Goal: Transaction & Acquisition: Purchase product/service

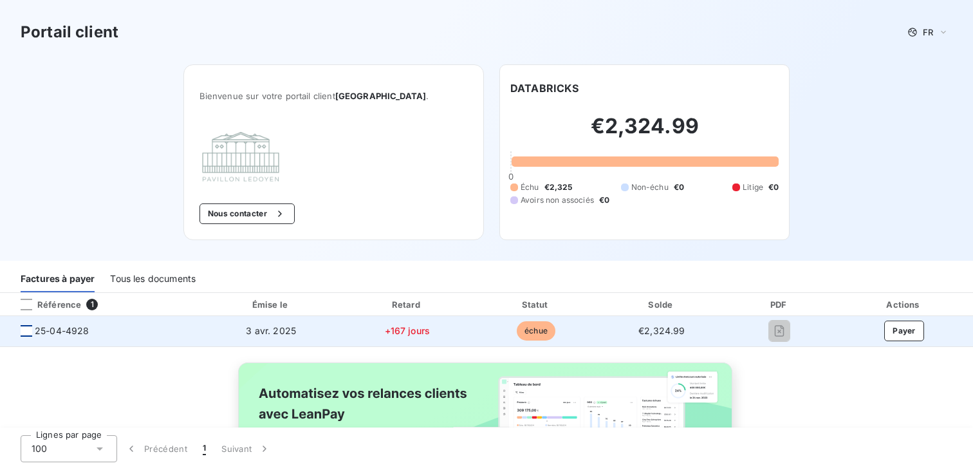
click at [26, 330] on div at bounding box center [27, 331] width 12 height 12
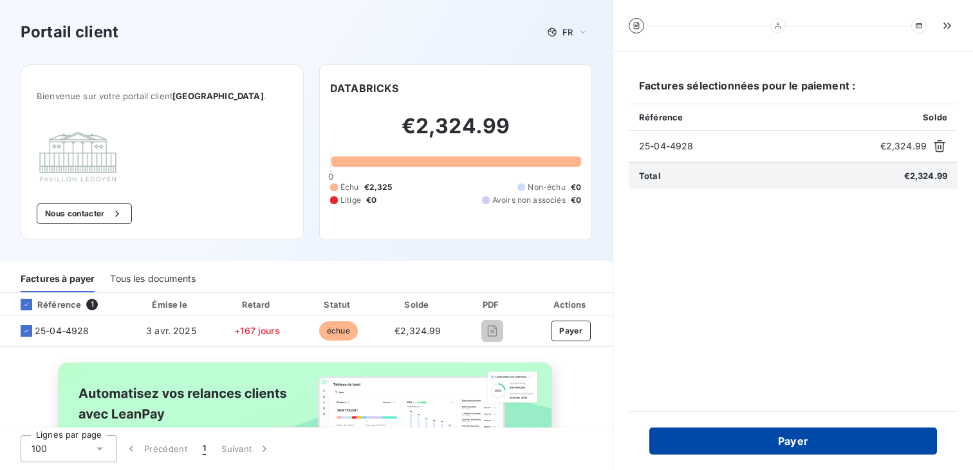
click at [769, 437] on button "Payer" at bounding box center [793, 440] width 288 height 27
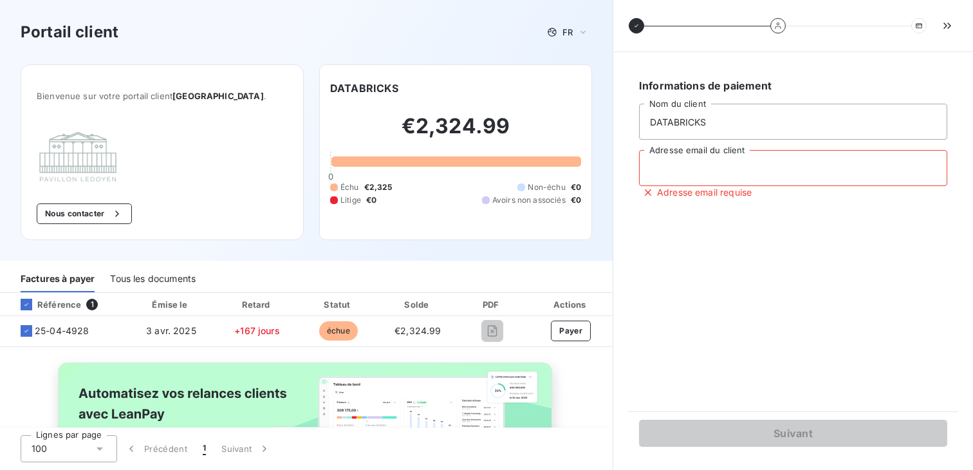
click at [718, 171] on input "Adresse email du client" at bounding box center [793, 168] width 308 height 36
type input "[EMAIL_ADDRESS][DOMAIN_NAME]"
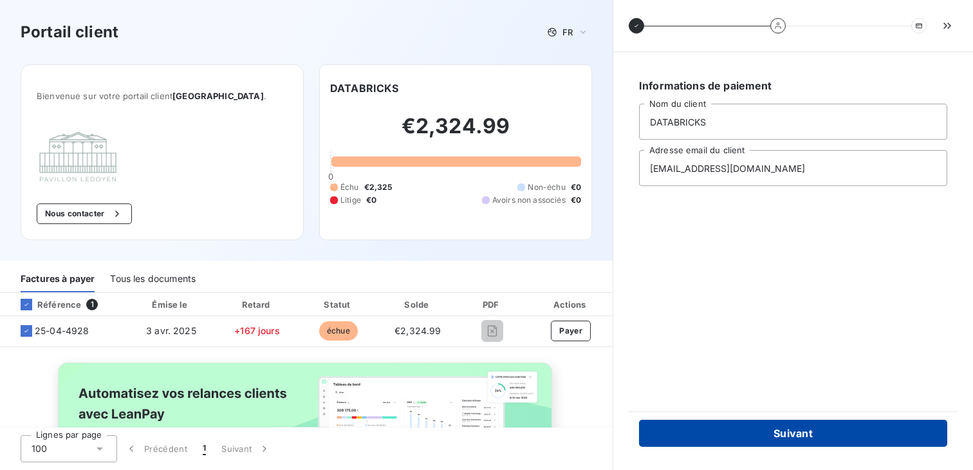
click at [802, 431] on button "Suivant" at bounding box center [793, 433] width 308 height 27
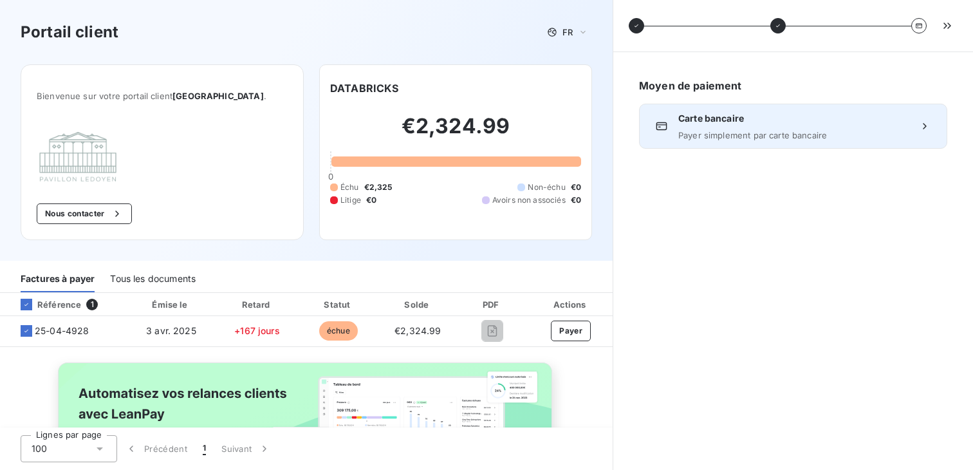
click at [830, 133] on span "Payer simplement par carte bancaire" at bounding box center [793, 135] width 230 height 10
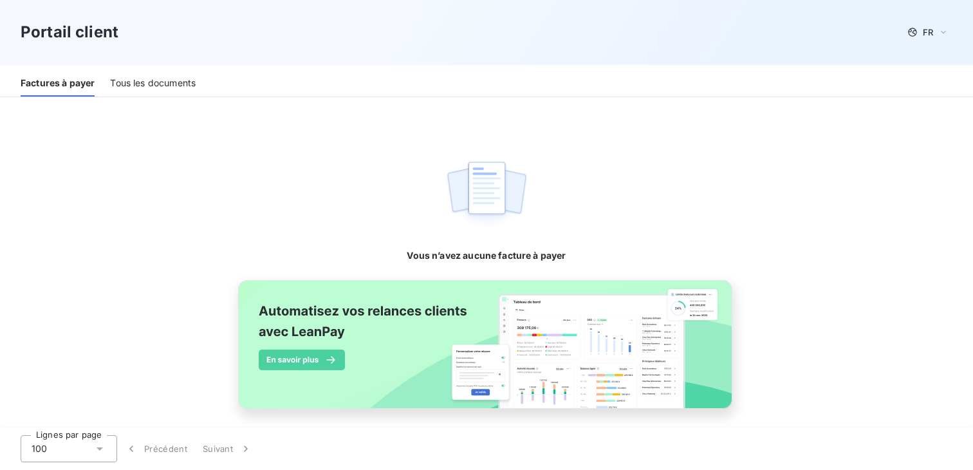
scroll to position [230, 0]
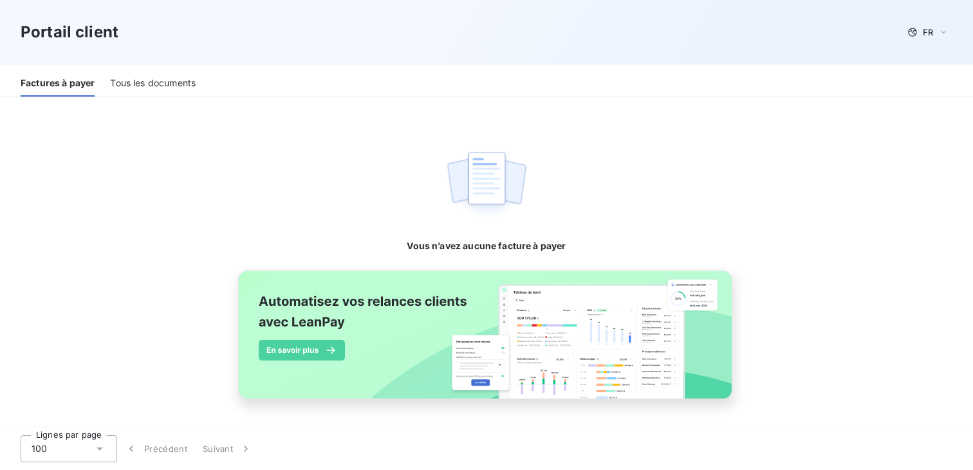
click at [154, 80] on div "Tous les documents" at bounding box center [153, 83] width 86 height 27
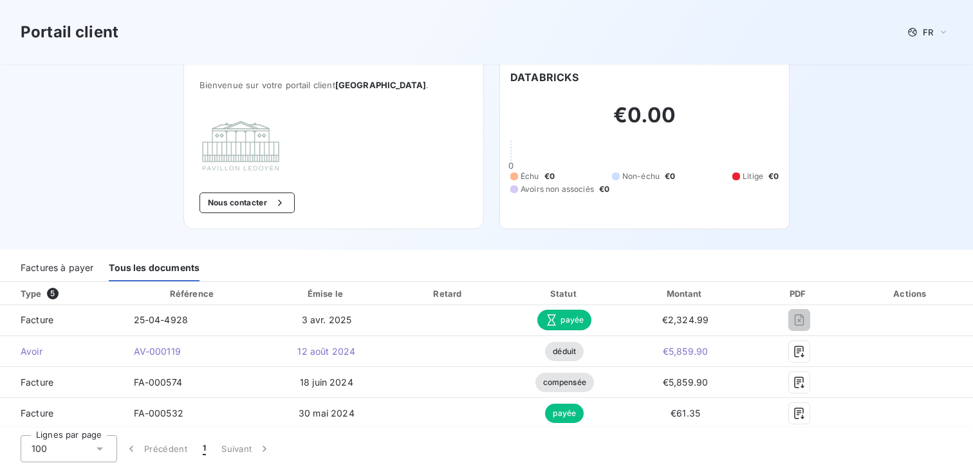
scroll to position [0, 0]
